Goal: Information Seeking & Learning: Learn about a topic

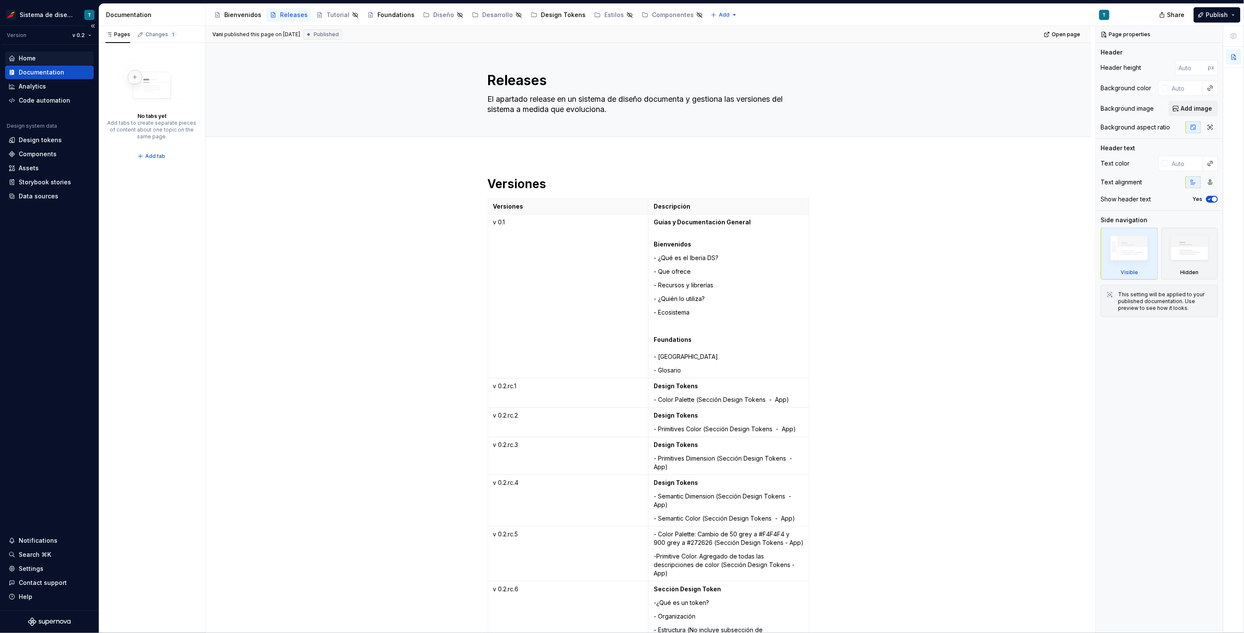
type textarea "*"
click at [40, 57] on div "Home" at bounding box center [50, 58] width 82 height 9
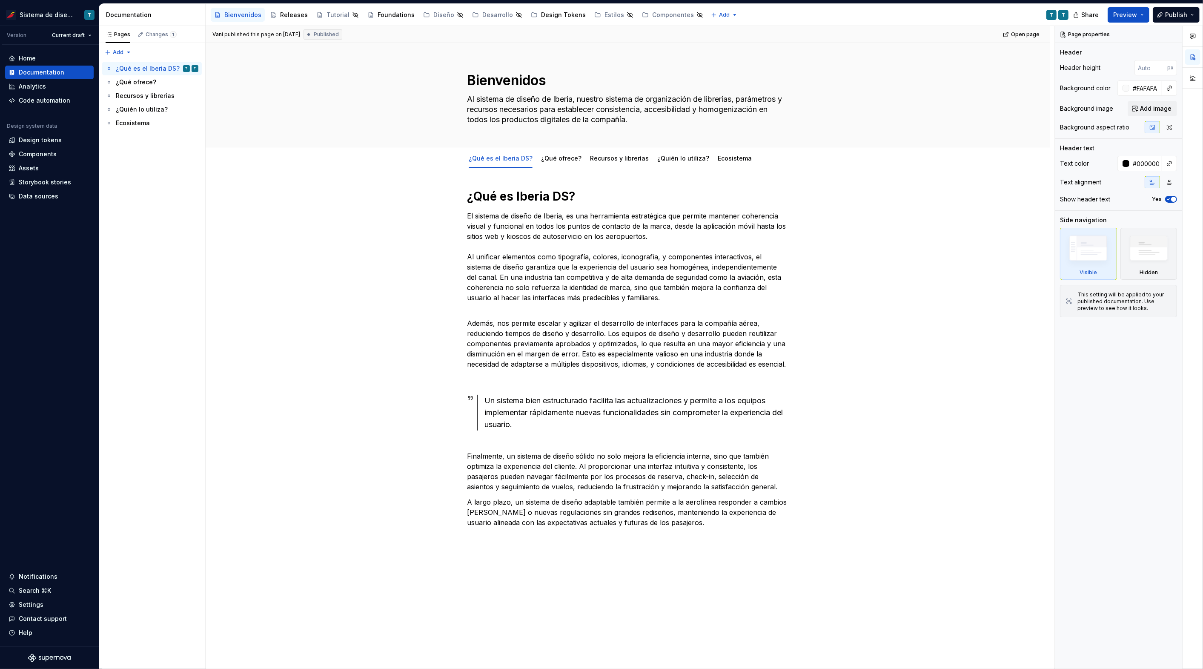
type textarea "*"
click at [47, 141] on div "Design tokens" at bounding box center [40, 140] width 43 height 9
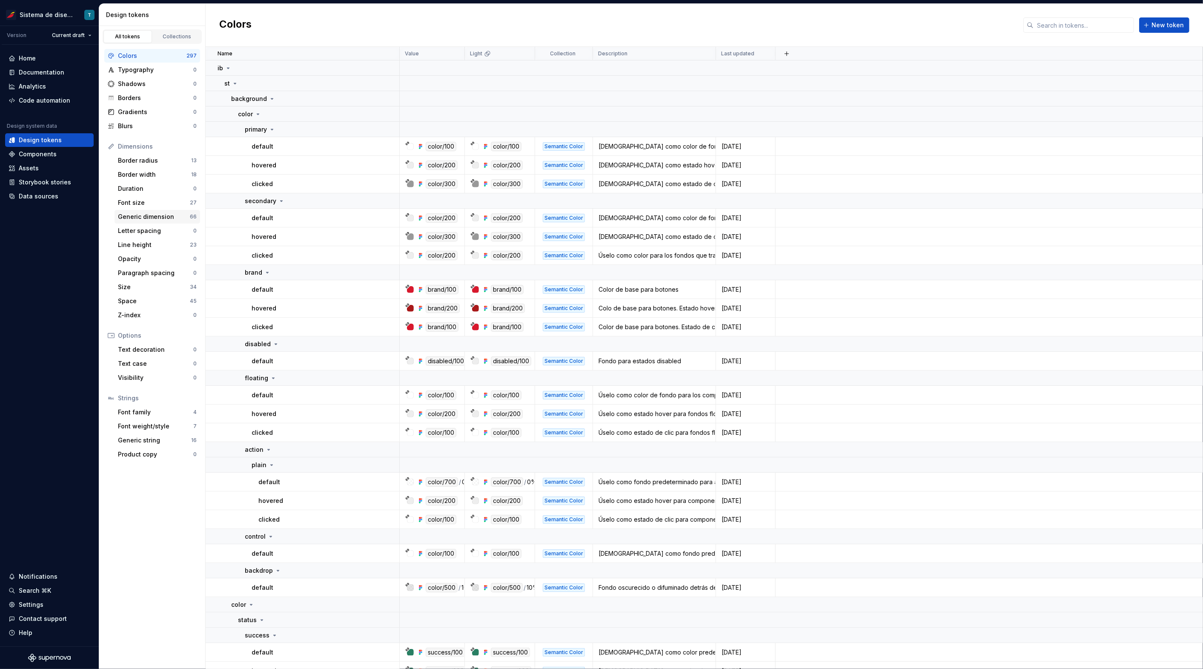
click at [167, 217] on div "Generic dimension" at bounding box center [154, 216] width 72 height 9
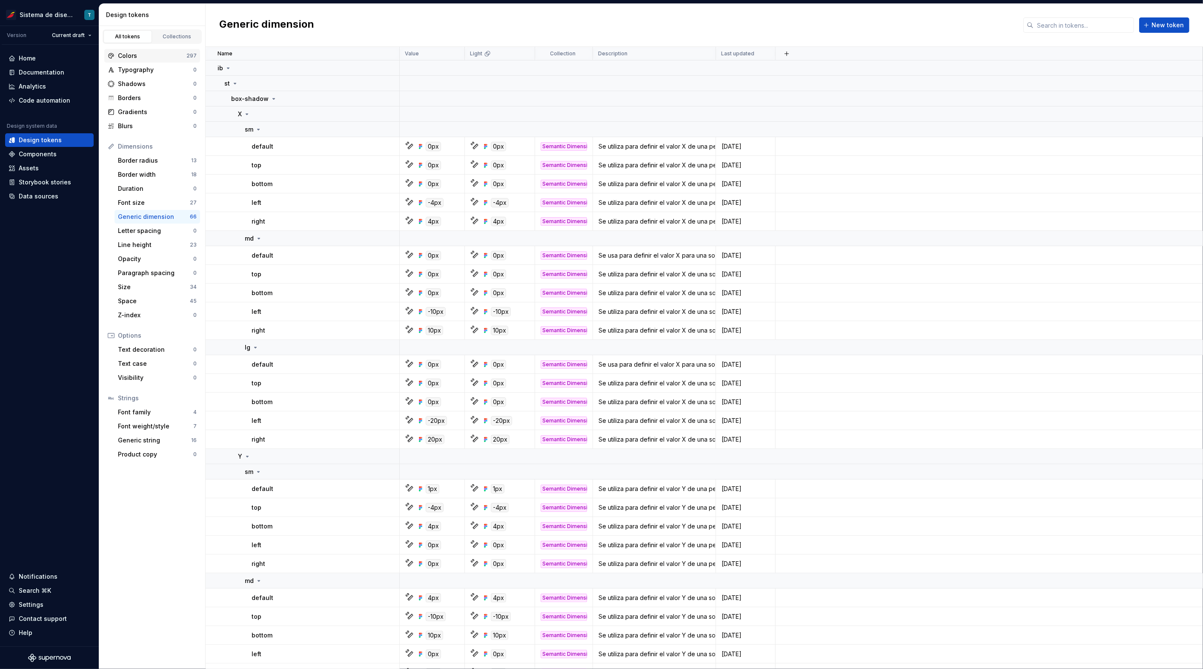
click at [141, 57] on div "Colors" at bounding box center [152, 55] width 69 height 9
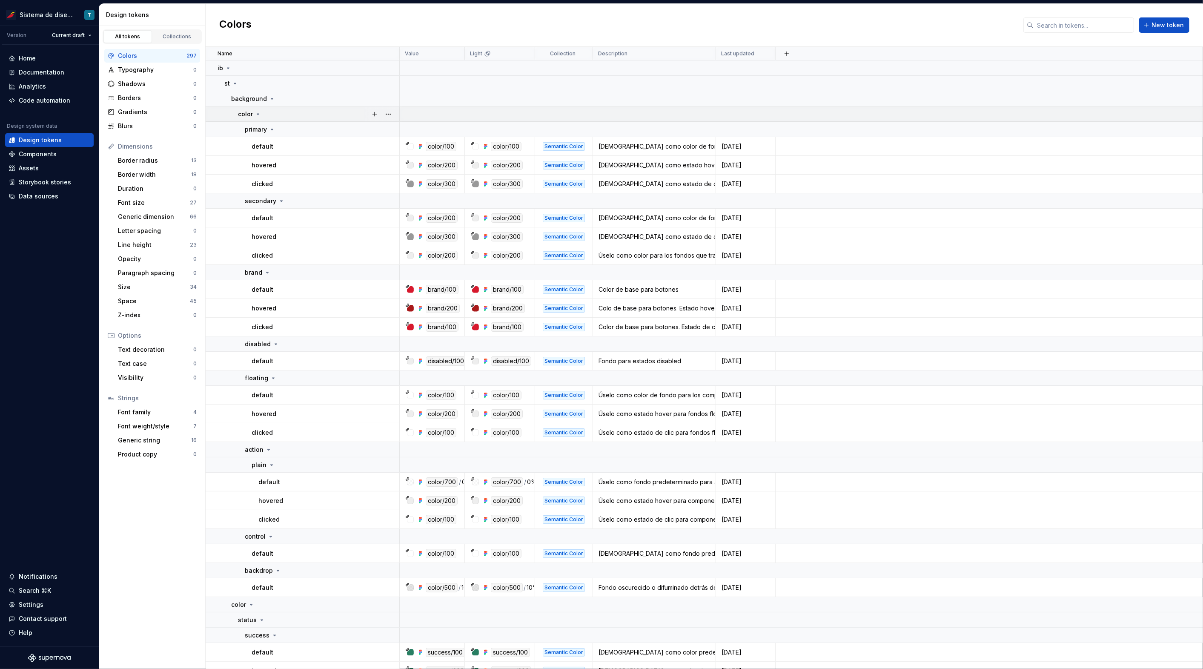
click at [258, 114] on icon at bounding box center [258, 114] width 2 height 1
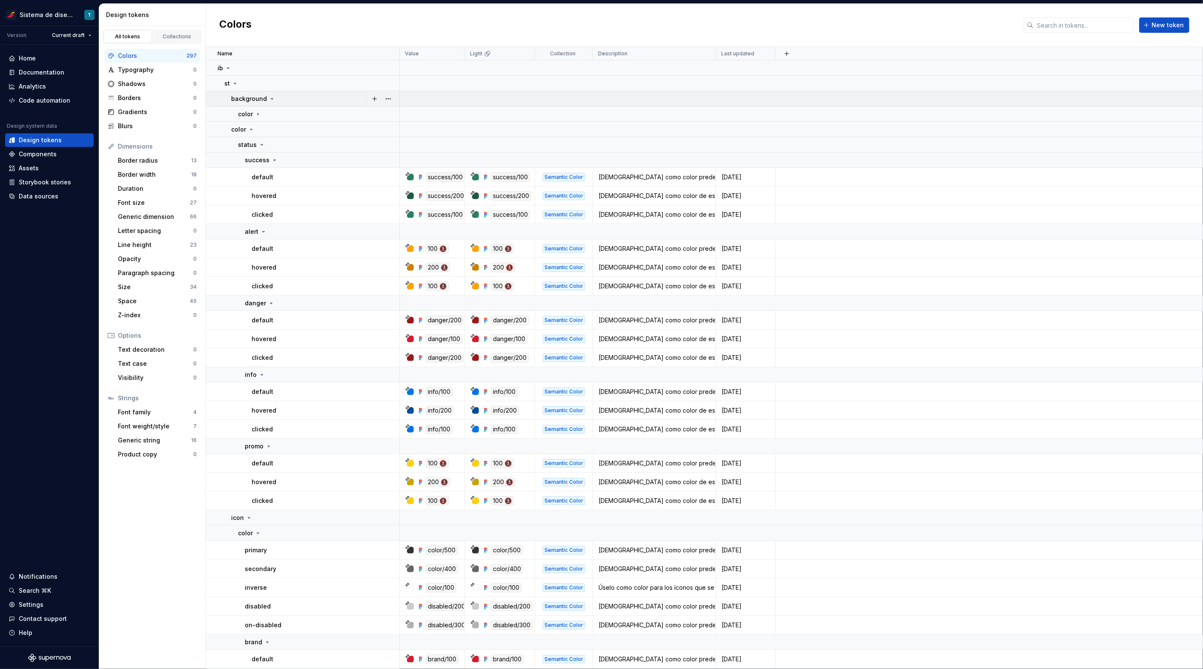
click at [272, 98] on icon at bounding box center [272, 98] width 7 height 7
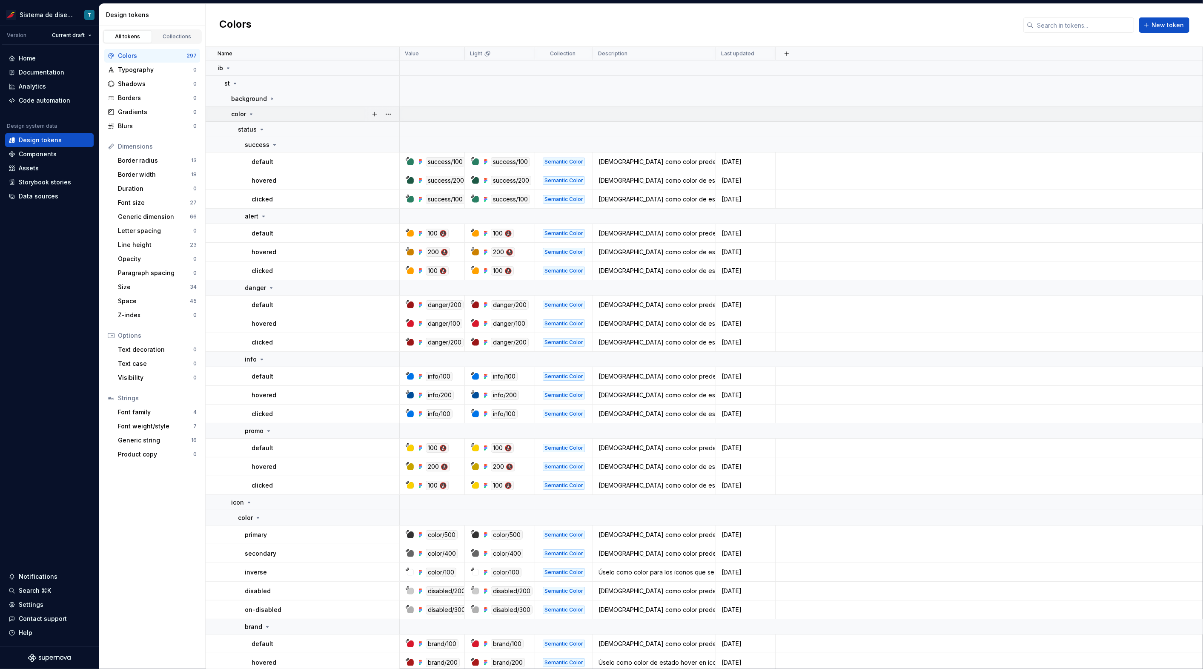
click at [252, 112] on icon at bounding box center [251, 114] width 7 height 7
